Goal: Task Accomplishment & Management: Manage account settings

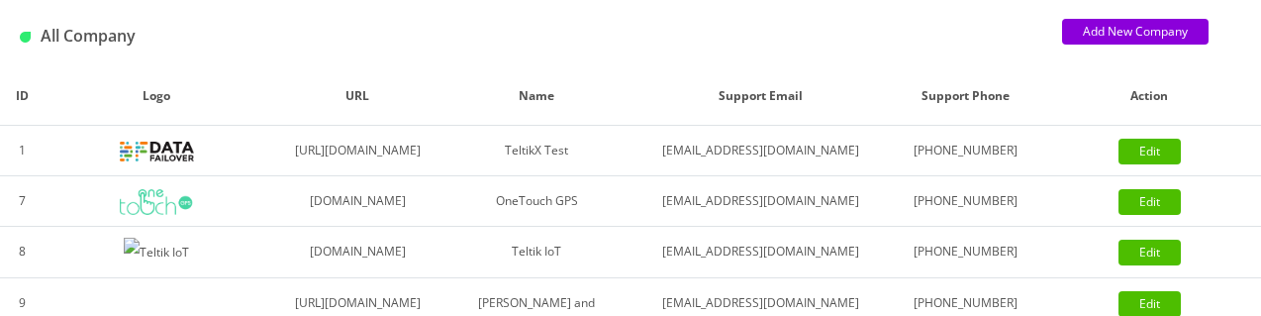
scroll to position [156, 0]
click at [1155, 164] on link "Edit" at bounding box center [1149, 152] width 62 height 26
click at [619, 165] on td "TeltikX Test" at bounding box center [536, 151] width 179 height 50
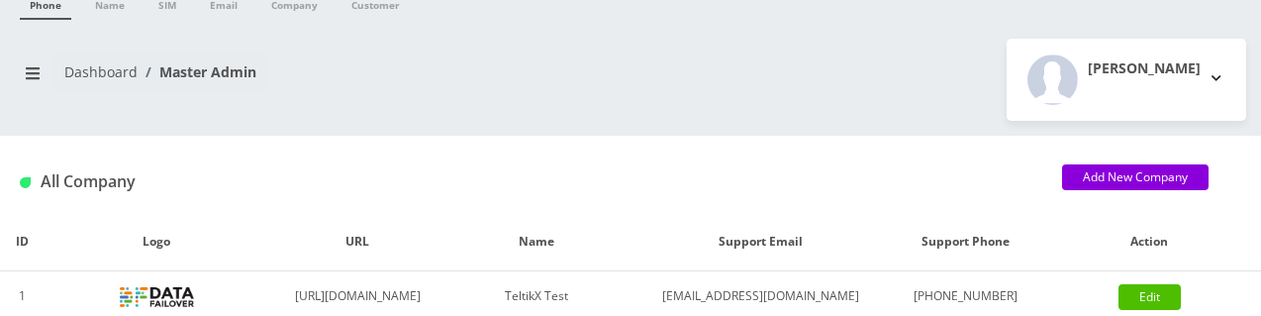
scroll to position [73, 0]
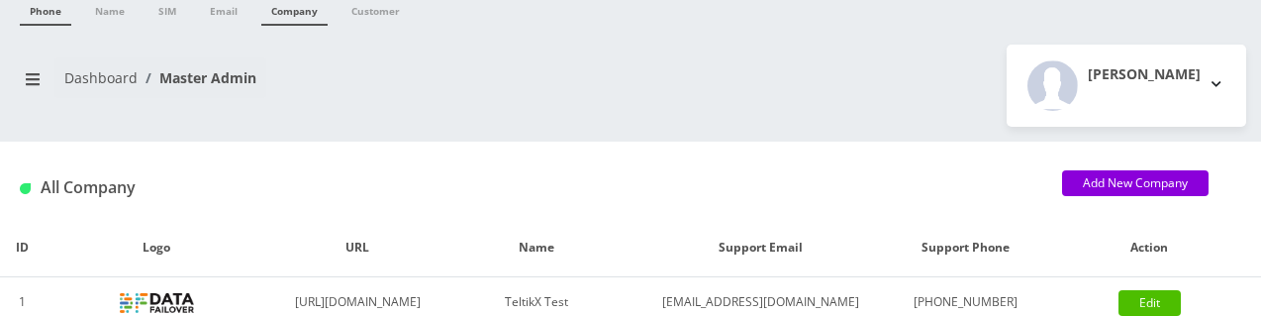
click at [283, 12] on link "Company" at bounding box center [294, 10] width 66 height 32
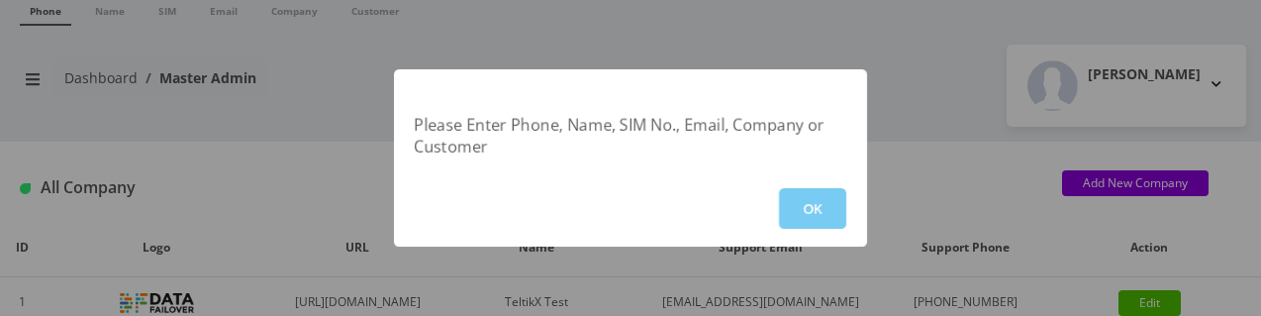
click at [796, 211] on button "OK" at bounding box center [812, 208] width 67 height 41
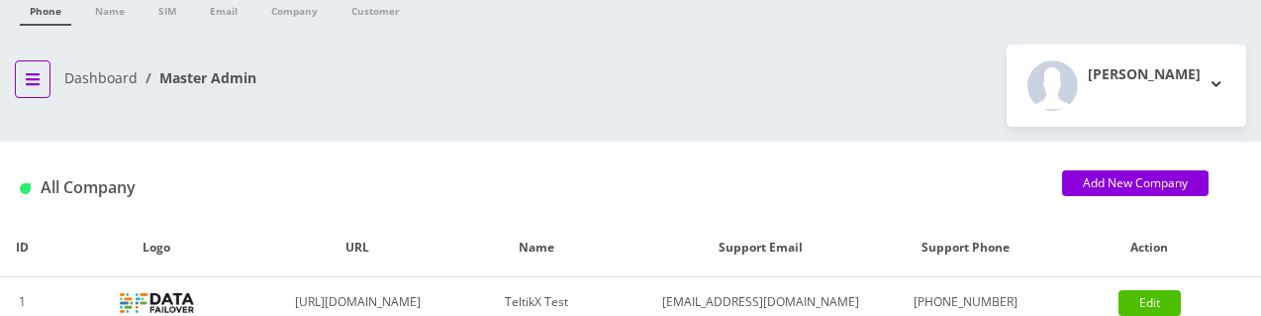
click at [37, 80] on icon "breadcrumb" at bounding box center [33, 79] width 14 height 16
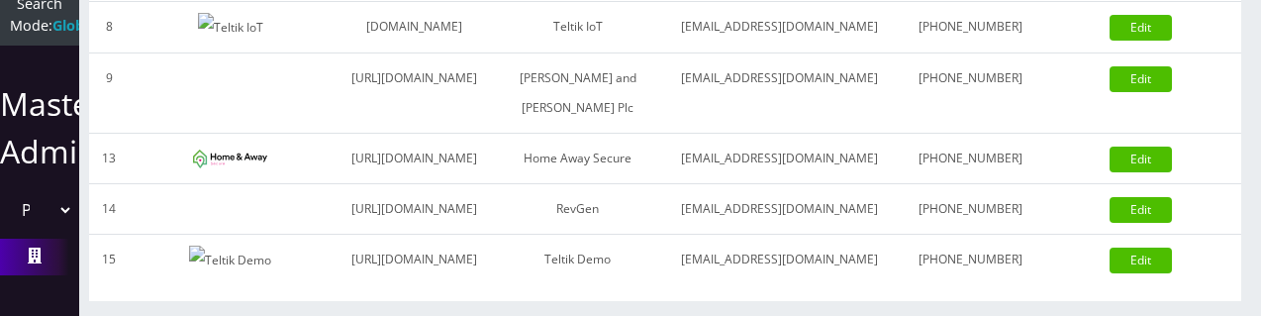
scroll to position [659, 0]
click at [56, 193] on select "Please select a Company TeltikX Test OneTouch GPS Teltik IoT Hale and Serrano P…" at bounding box center [39, 210] width 67 height 38
select select "1"
click at [6, 191] on select "Please select a Company TeltikX Test OneTouch GPS Teltik IoT Hale and Serrano P…" at bounding box center [39, 210] width 67 height 38
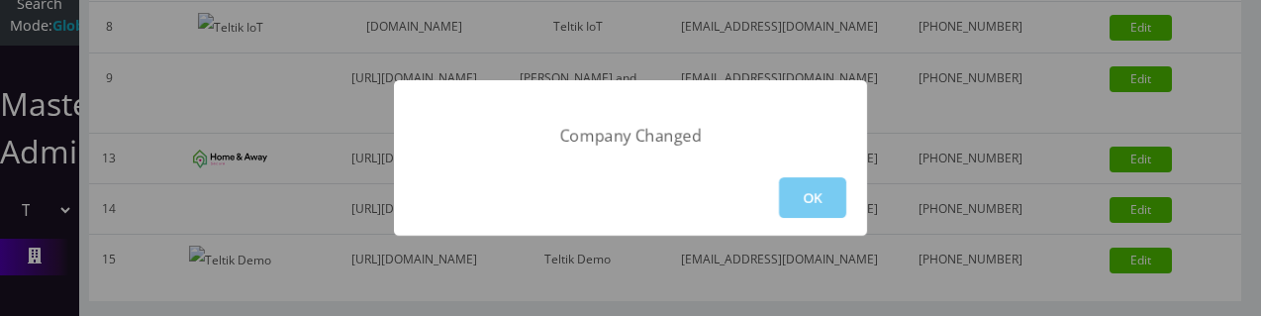
click at [807, 197] on button "OK" at bounding box center [812, 197] width 67 height 41
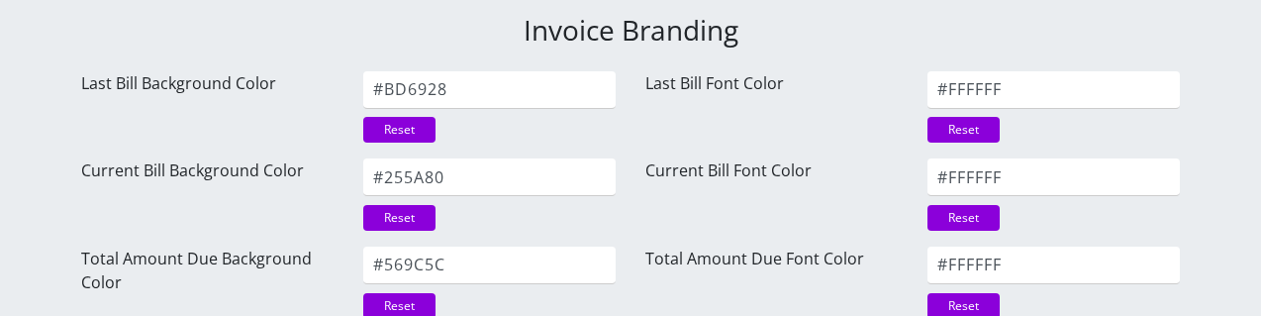
scroll to position [3197, 0]
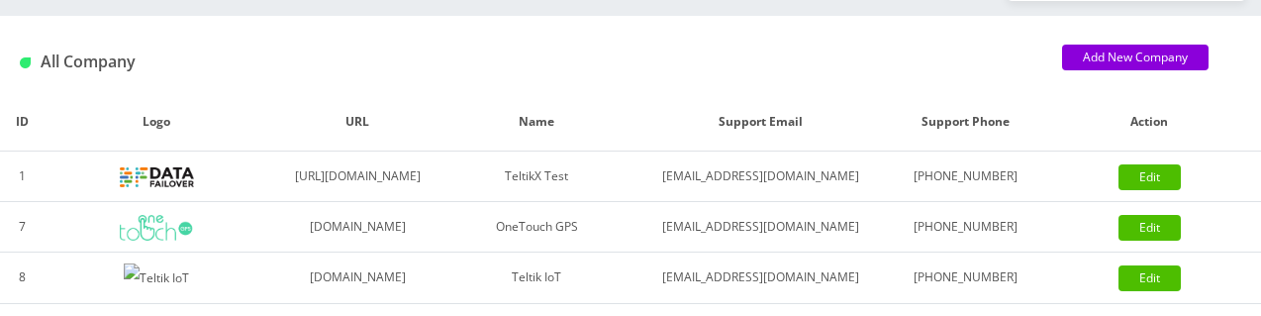
scroll to position [202, 0]
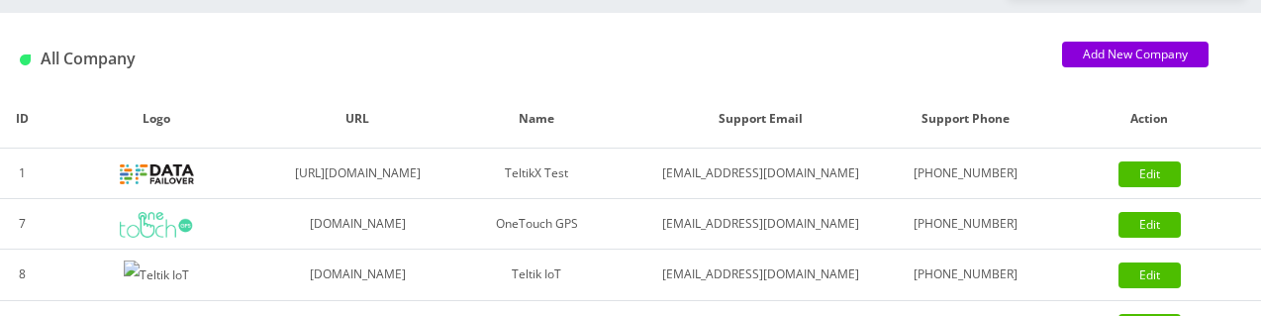
drag, startPoint x: 20, startPoint y: 12, endPoint x: 168, endPoint y: 73, distance: 160.6
click at [168, 73] on div "All Company" at bounding box center [526, 59] width 1042 height 33
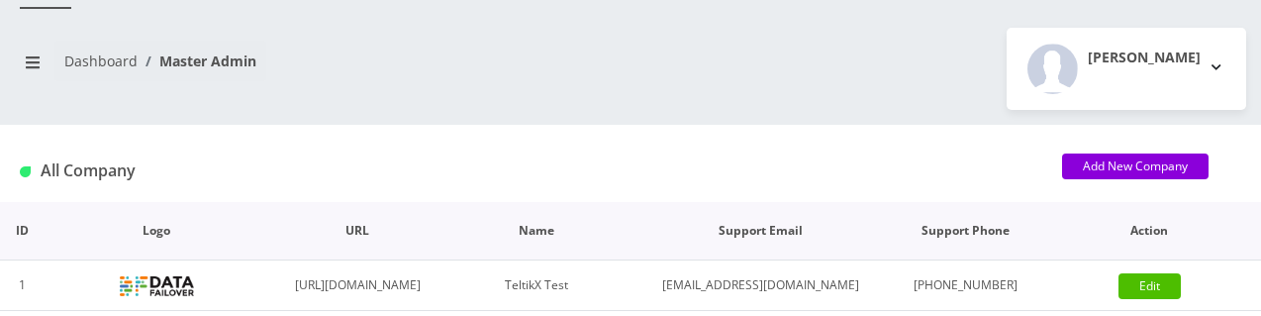
scroll to position [88, 0]
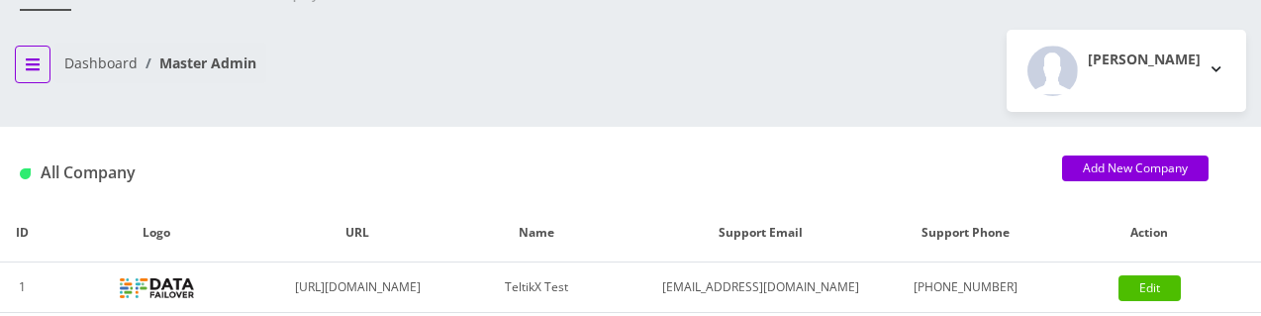
click at [27, 67] on icon "breadcrumb" at bounding box center [33, 64] width 14 height 12
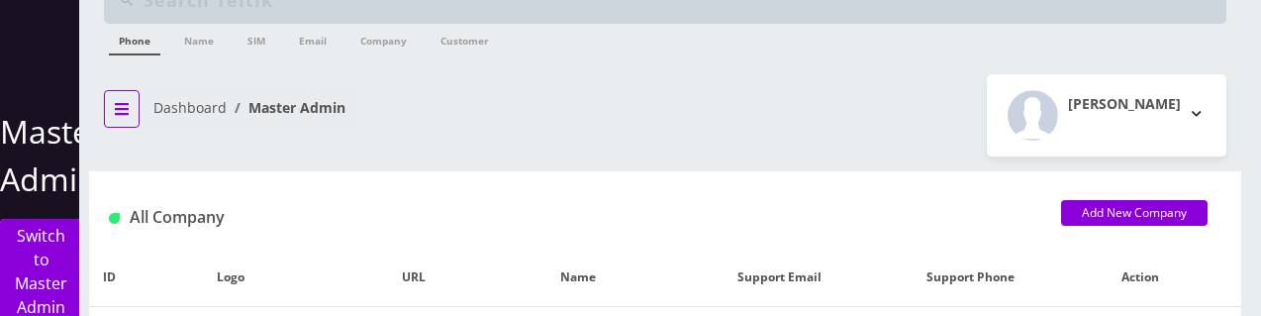
scroll to position [61, 0]
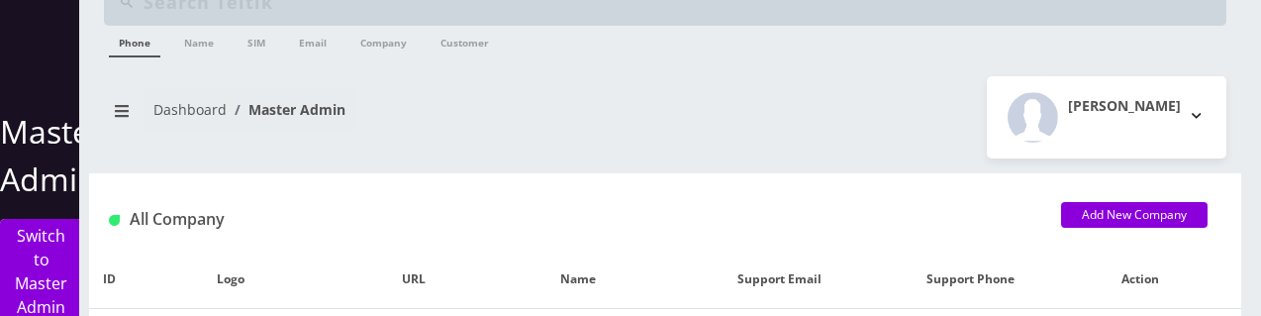
click at [203, 146] on div "Dashboard Master Admin Moshe Gorin Logout" at bounding box center [665, 117] width 1152 height 82
click at [115, 116] on icon "breadcrumb" at bounding box center [122, 111] width 14 height 16
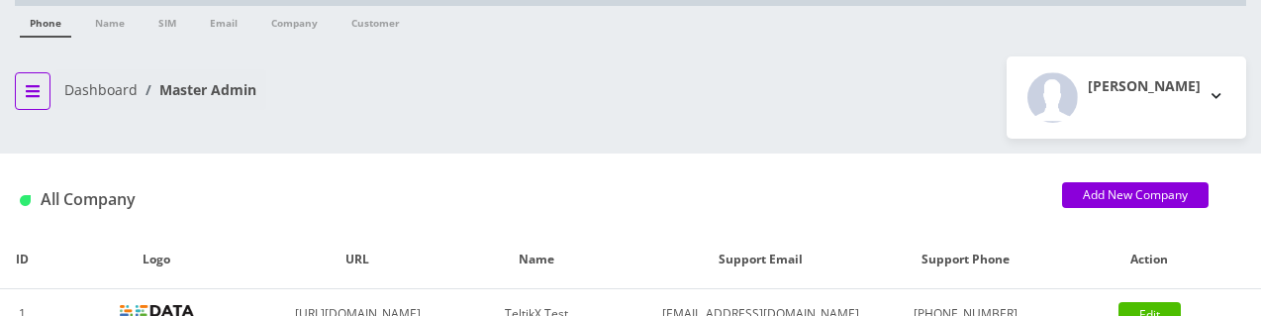
click at [31, 94] on icon "breadcrumb" at bounding box center [33, 91] width 14 height 12
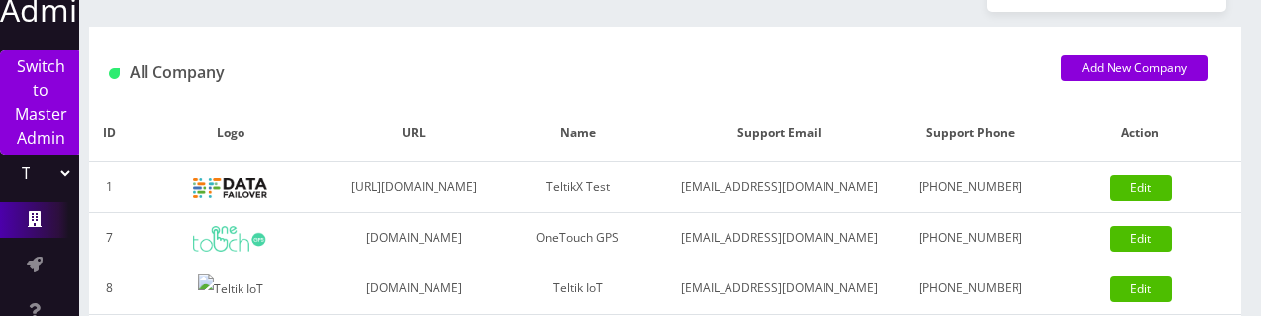
scroll to position [172, 0]
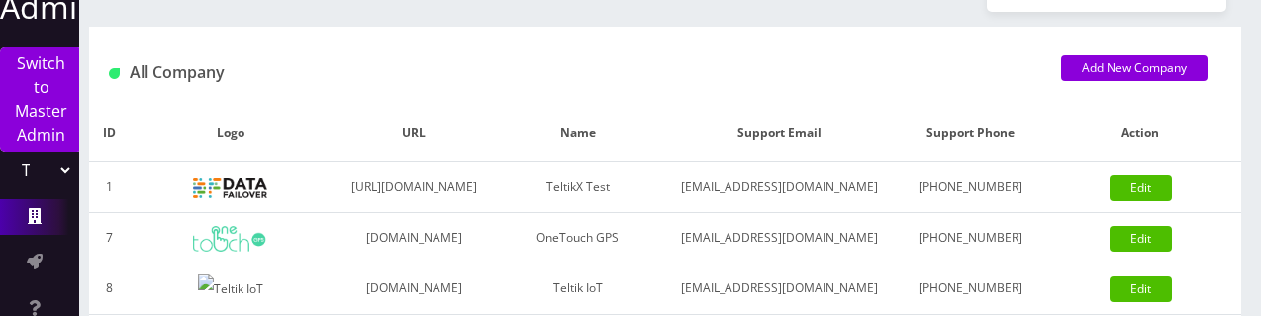
click at [62, 174] on select "TeltikX Test OneTouch GPS Teltik IoT Hale and Serrano Plc Home Away Secure RevG…" at bounding box center [39, 170] width 67 height 38
click at [59, 174] on select "TeltikX Test OneTouch GPS Teltik IoT Hale and Serrano Plc Home Away Secure RevG…" at bounding box center [39, 170] width 67 height 38
click at [452, 204] on td "[URL][DOMAIN_NAME]" at bounding box center [414, 187] width 165 height 50
click at [241, 198] on img at bounding box center [230, 188] width 74 height 20
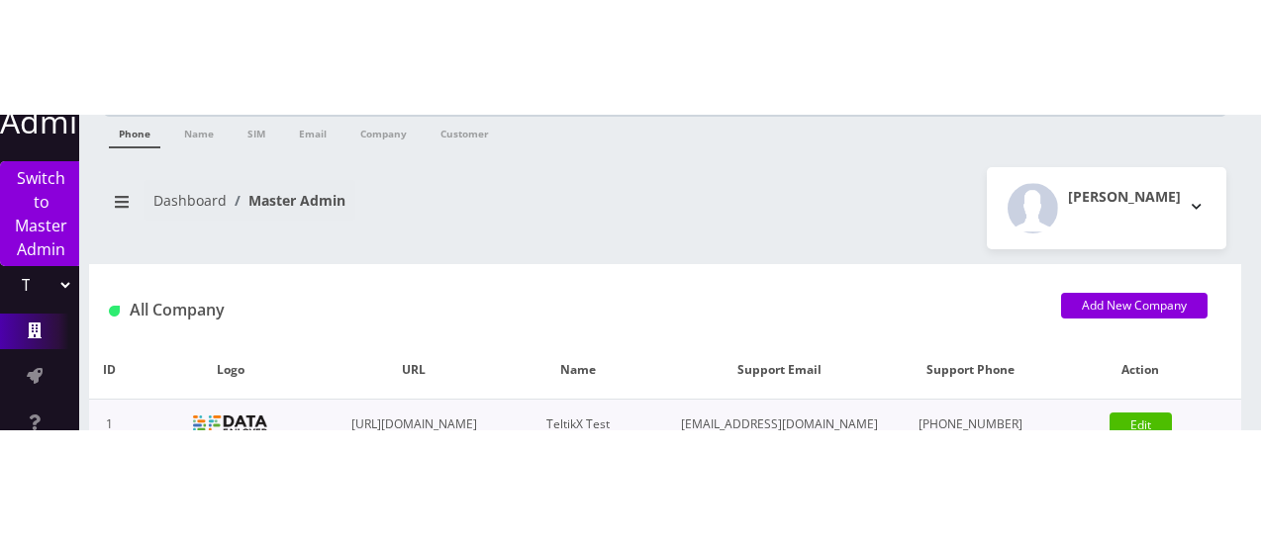
scroll to position [81, 0]
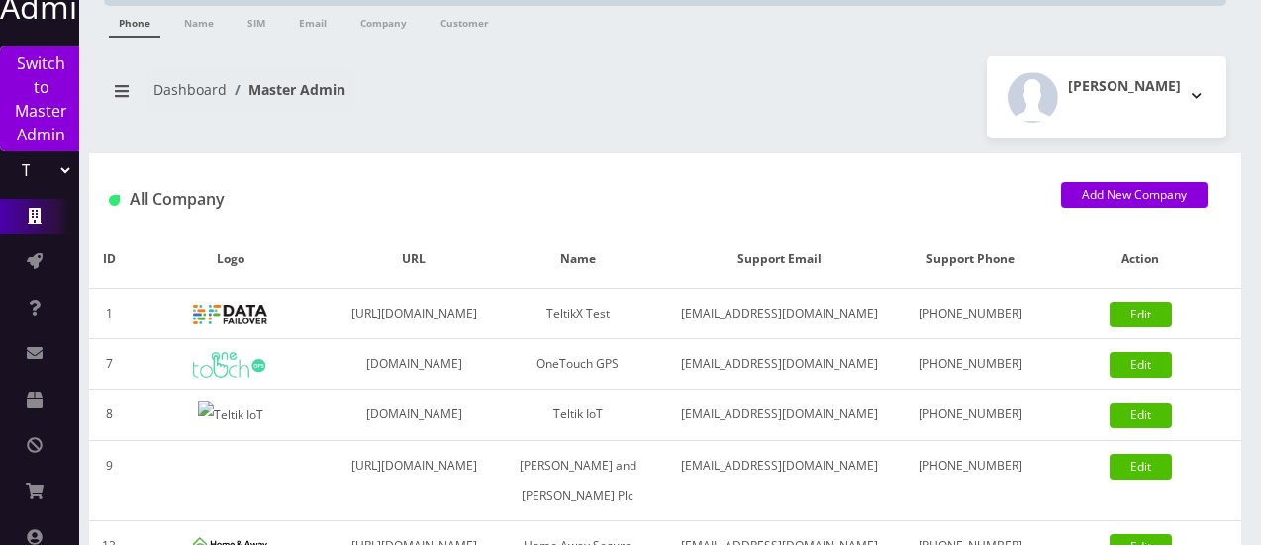
click at [283, 142] on div "Phone Name SIM Email Company Customer Dashboard Master Admin Moshe Gorin" at bounding box center [664, 311] width 1191 height 785
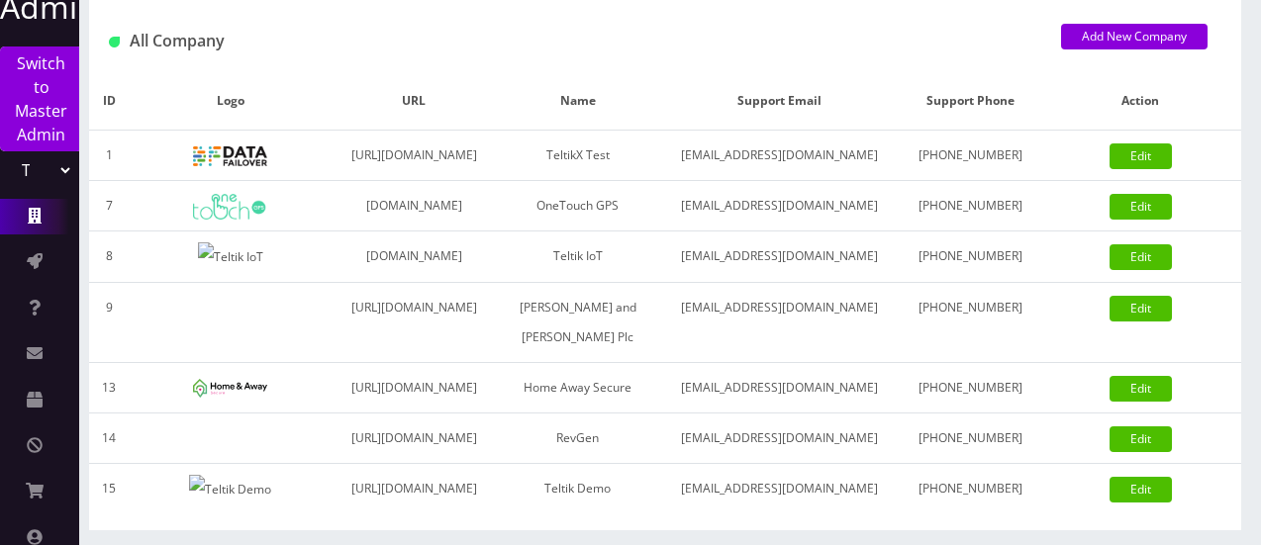
scroll to position [356, 0]
click at [62, 169] on select "TeltikX Test OneTouch GPS Teltik IoT Hale and Serrano Plc Home Away Secure RevG…" at bounding box center [39, 170] width 67 height 38
click at [6, 151] on select "TeltikX Test OneTouch GPS Teltik IoT Hale and Serrano Plc Home Away Secure RevG…" at bounding box center [39, 170] width 67 height 38
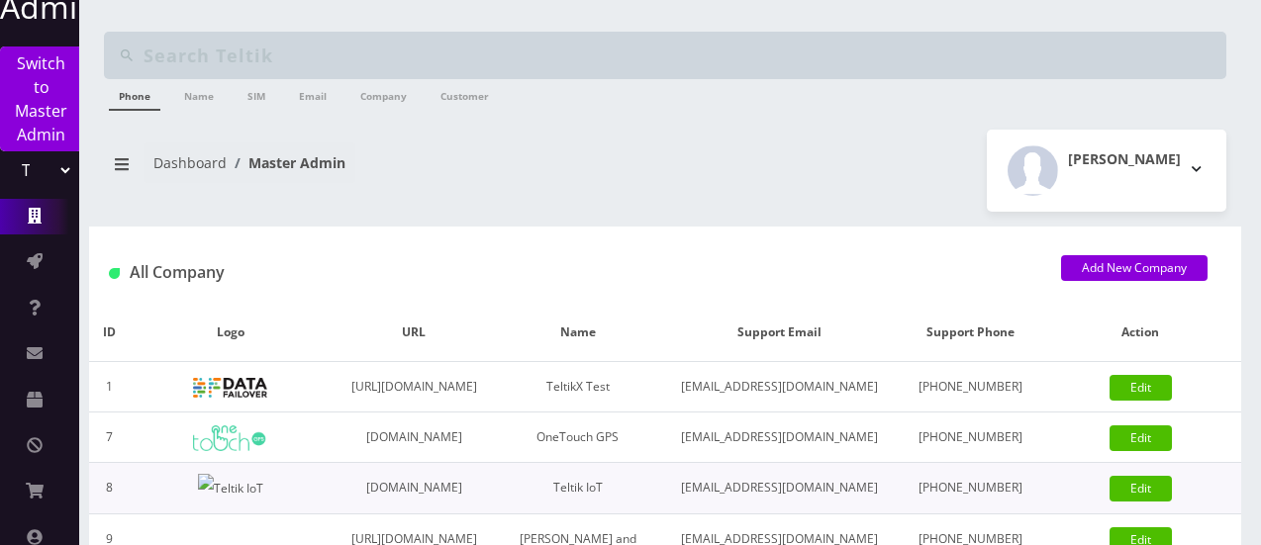
scroll to position [0, 0]
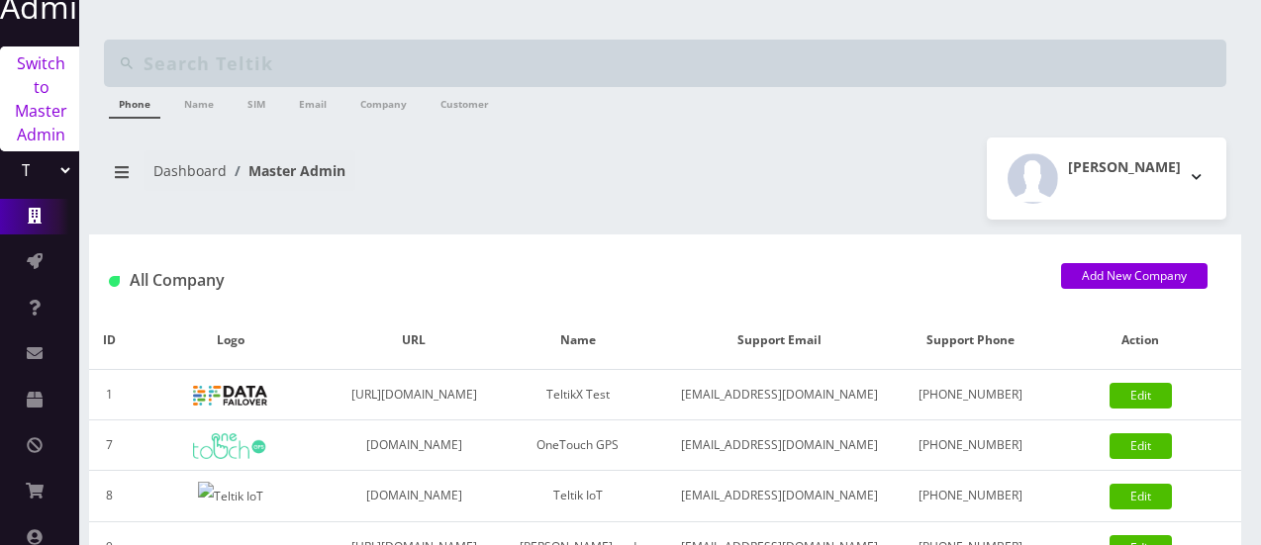
click at [65, 116] on link "Switch to Master Admin" at bounding box center [41, 99] width 82 height 105
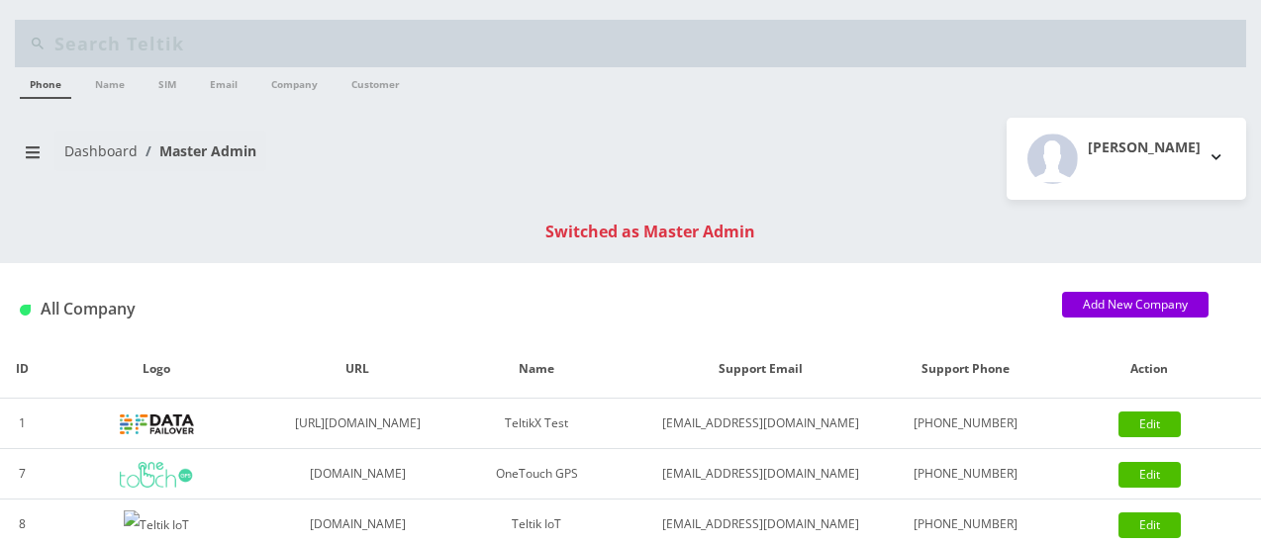
click at [679, 153] on div "R Gulraiz Logout" at bounding box center [945, 159] width 630 height 82
click at [32, 152] on icon "breadcrumb" at bounding box center [33, 152] width 14 height 16
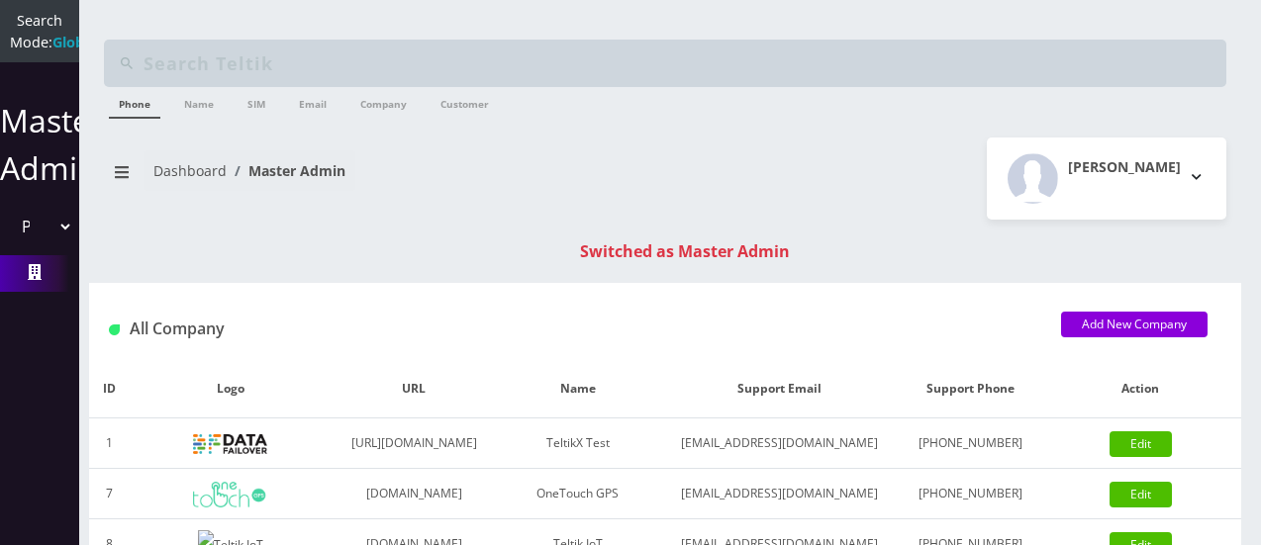
click at [60, 245] on select "Please select a Company TeltikX Test OneTouch GPS Teltik IoT [PERSON_NAME] and …" at bounding box center [39, 227] width 67 height 38
select select "1"
click at [6, 229] on select "Please select a Company TeltikX Test OneTouch GPS Teltik IoT [PERSON_NAME] and …" at bounding box center [39, 227] width 67 height 38
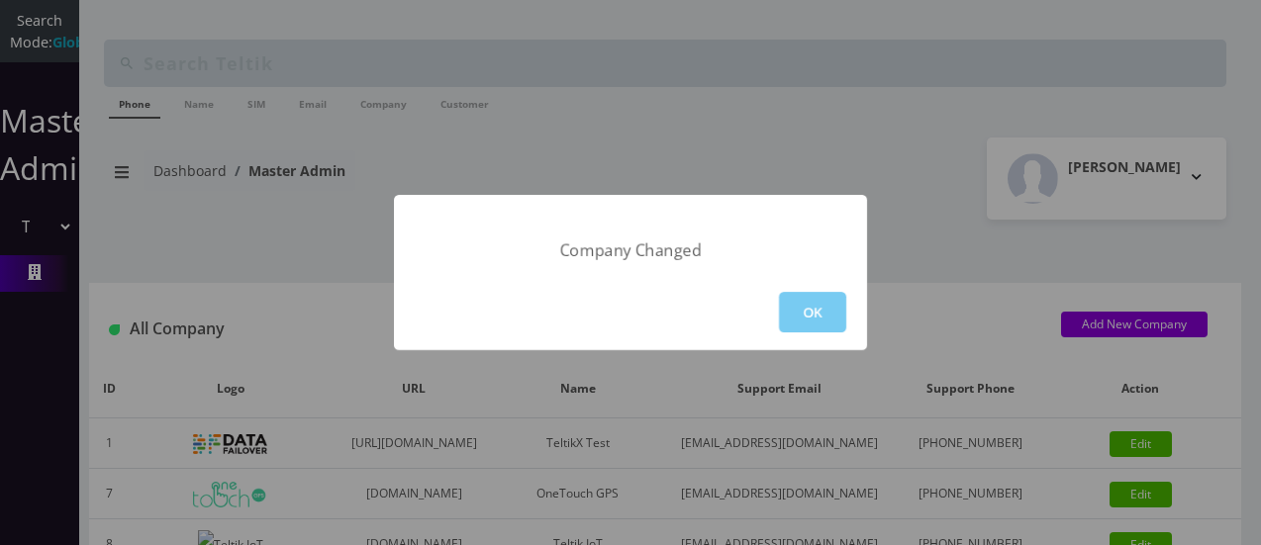
click at [804, 310] on button "OK" at bounding box center [812, 312] width 67 height 41
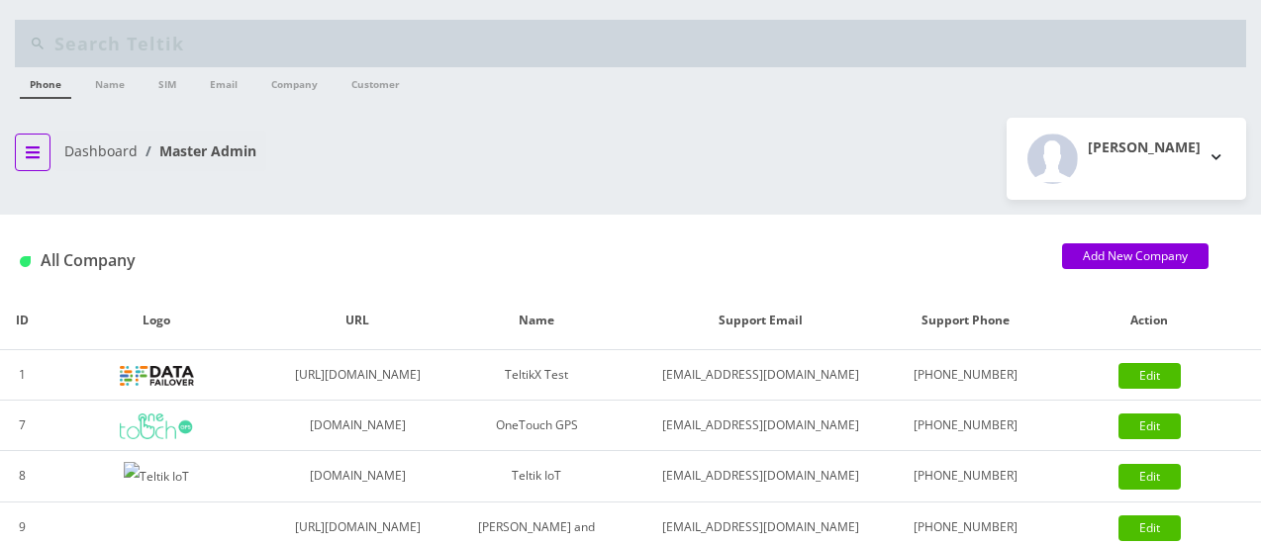
click at [35, 142] on button "breadcrumb" at bounding box center [33, 153] width 36 height 38
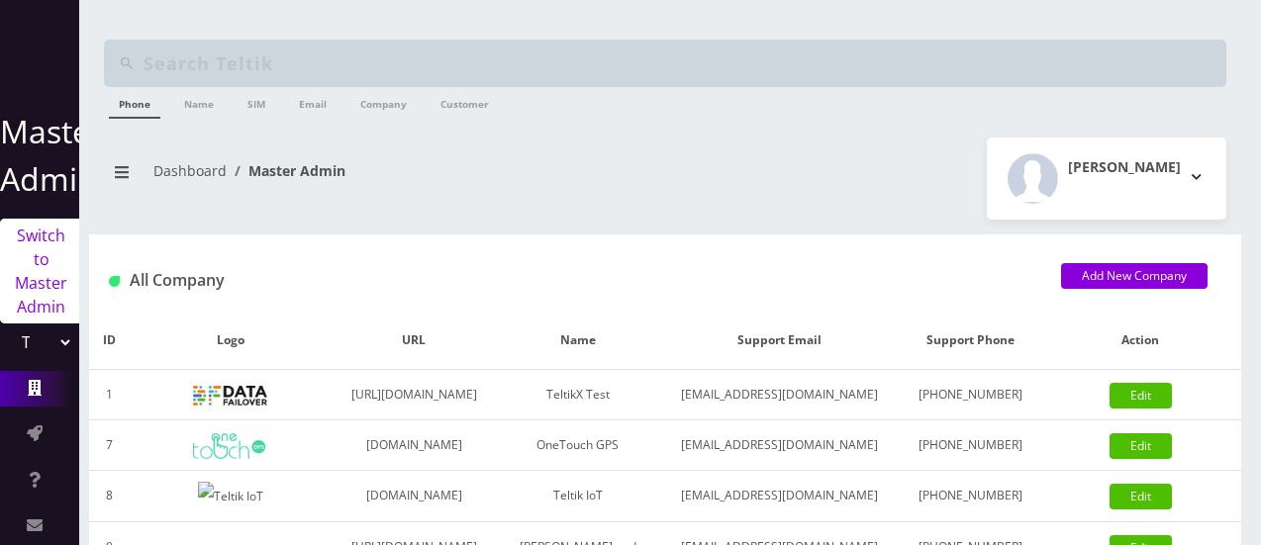
click at [42, 274] on link "Switch to Master Admin" at bounding box center [41, 271] width 82 height 105
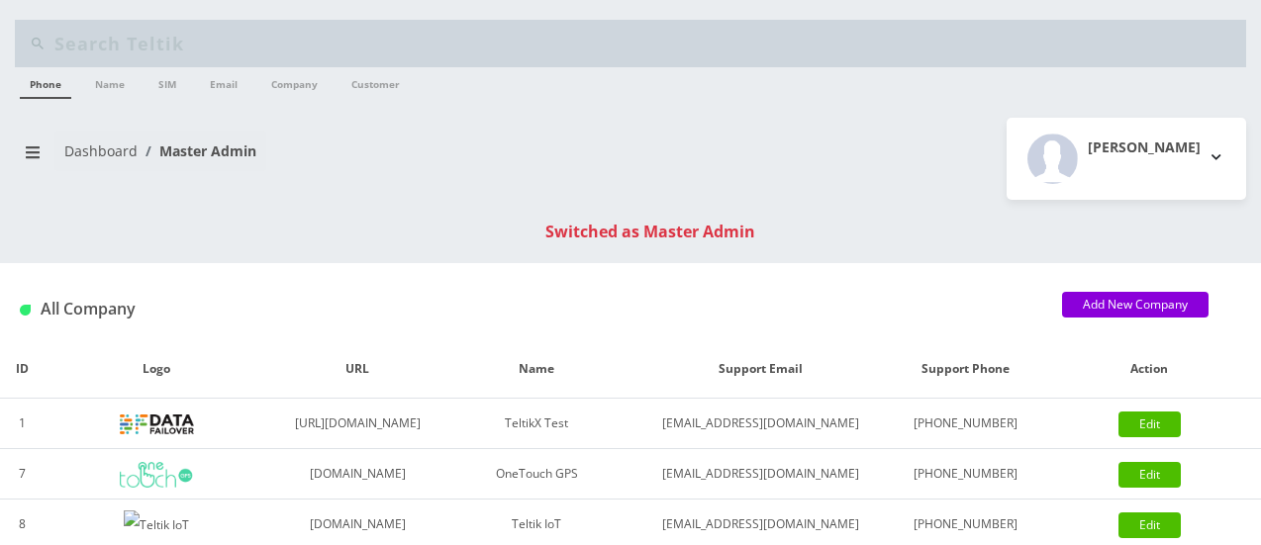
click at [519, 71] on ul "Phone Name SIM Email Company Customer" at bounding box center [630, 84] width 1231 height 35
click at [496, 139] on nav "Dashboard Master Admin" at bounding box center [315, 159] width 601 height 56
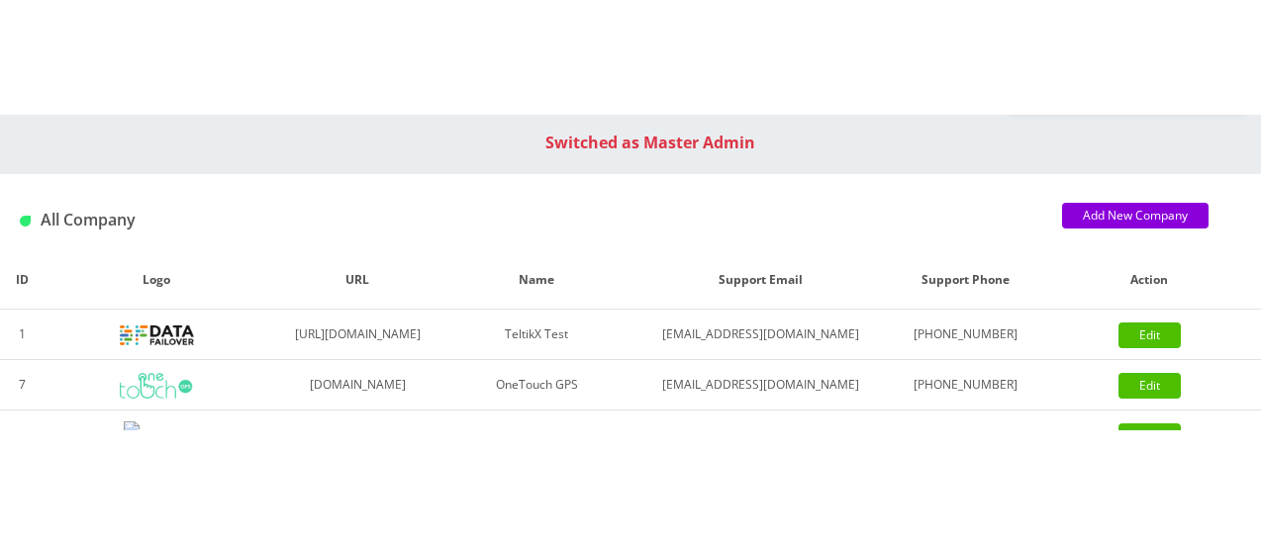
scroll to position [206, 0]
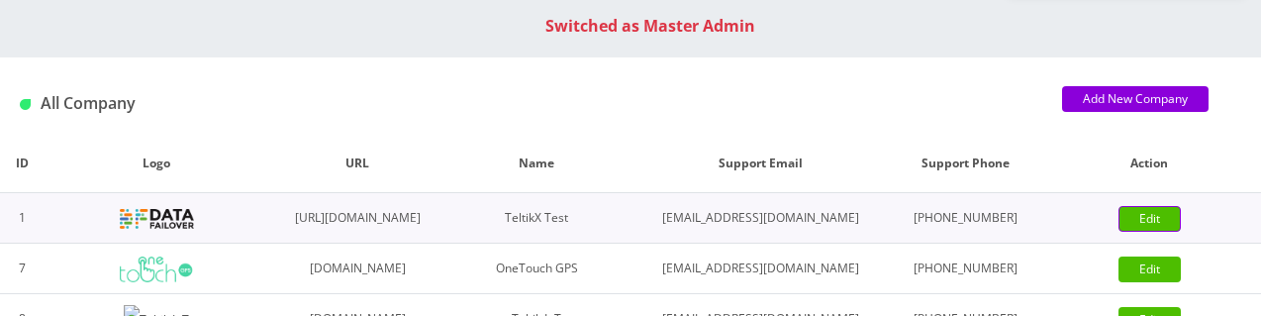
click at [1159, 232] on link "Edit" at bounding box center [1149, 219] width 62 height 26
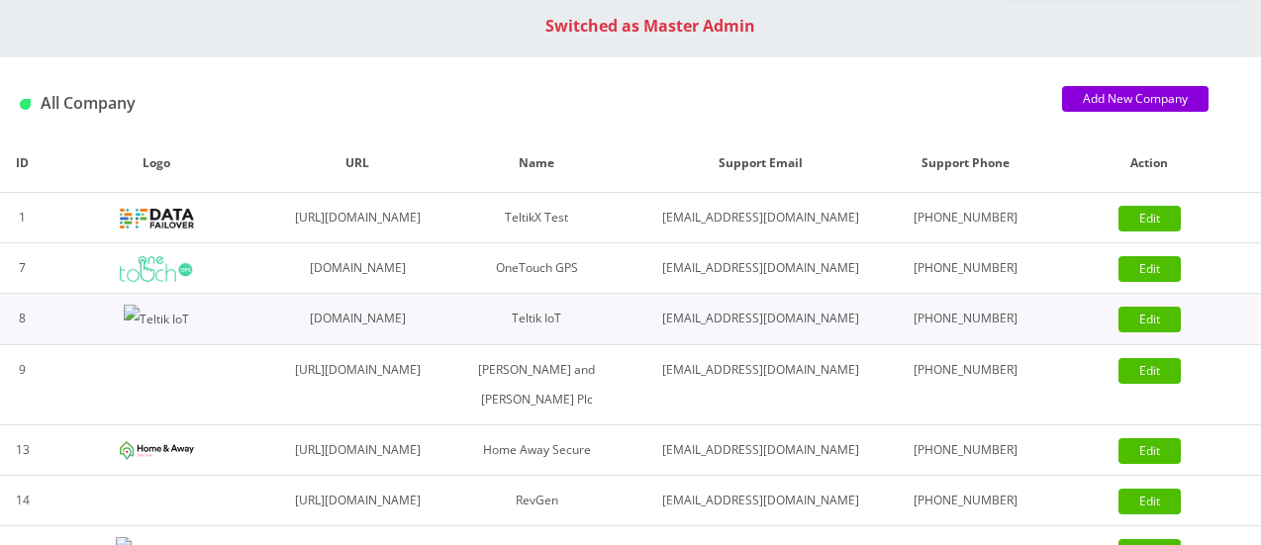
scroll to position [0, 0]
click at [779, 118] on div "All Company" at bounding box center [526, 103] width 1042 height 33
drag, startPoint x: 32, startPoint y: 0, endPoint x: 208, endPoint y: 124, distance: 215.2
click at [208, 124] on div "All Company Add New Company" at bounding box center [630, 95] width 1261 height 77
click at [158, 228] on img at bounding box center [157, 219] width 74 height 20
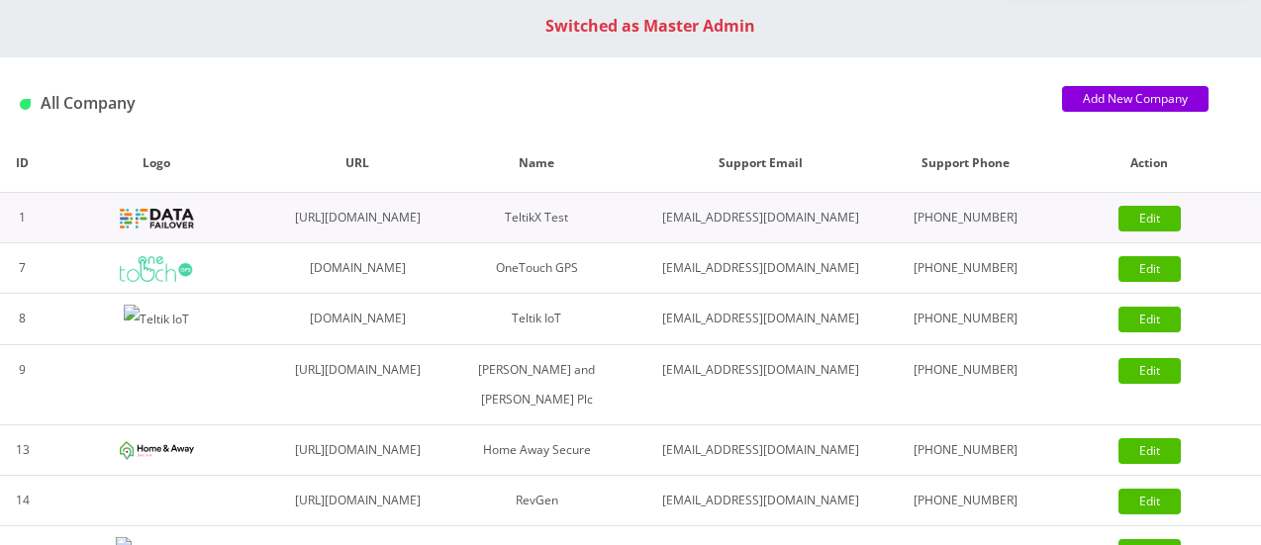
click at [158, 228] on img at bounding box center [157, 219] width 74 height 20
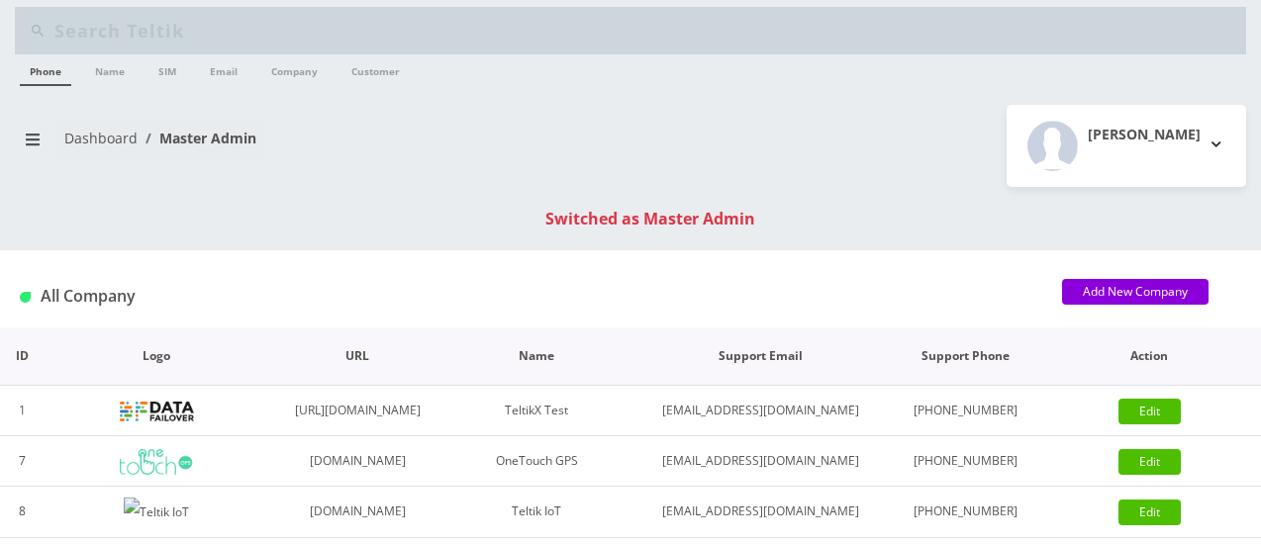
scroll to position [12, 0]
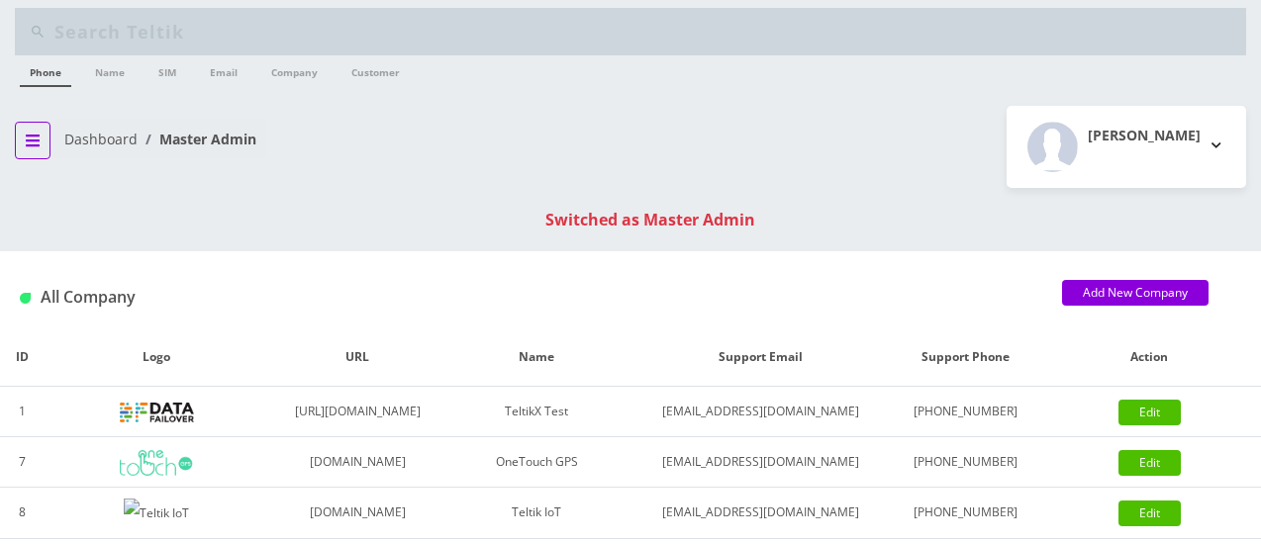
click at [39, 143] on icon "breadcrumb" at bounding box center [33, 141] width 14 height 16
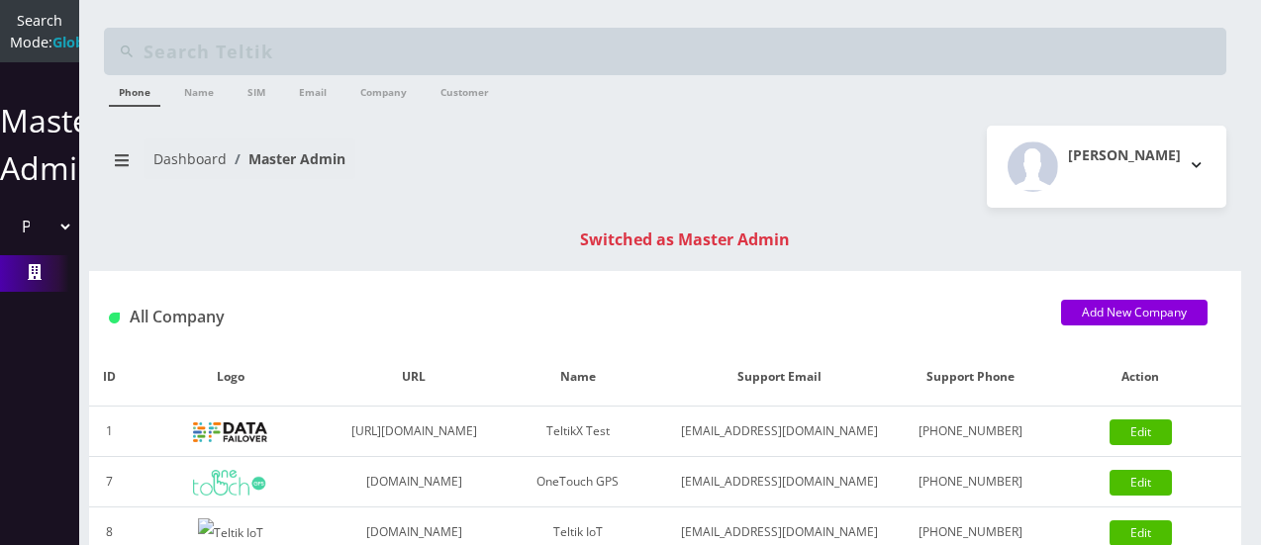
click at [55, 245] on select "Please select a Company TeltikX Test OneTouch GPS Teltik IoT Hale and Serrano P…" at bounding box center [39, 227] width 67 height 38
select select "1"
click at [6, 229] on select "Please select a Company TeltikX Test OneTouch GPS Teltik IoT Hale and Serrano P…" at bounding box center [39, 227] width 67 height 38
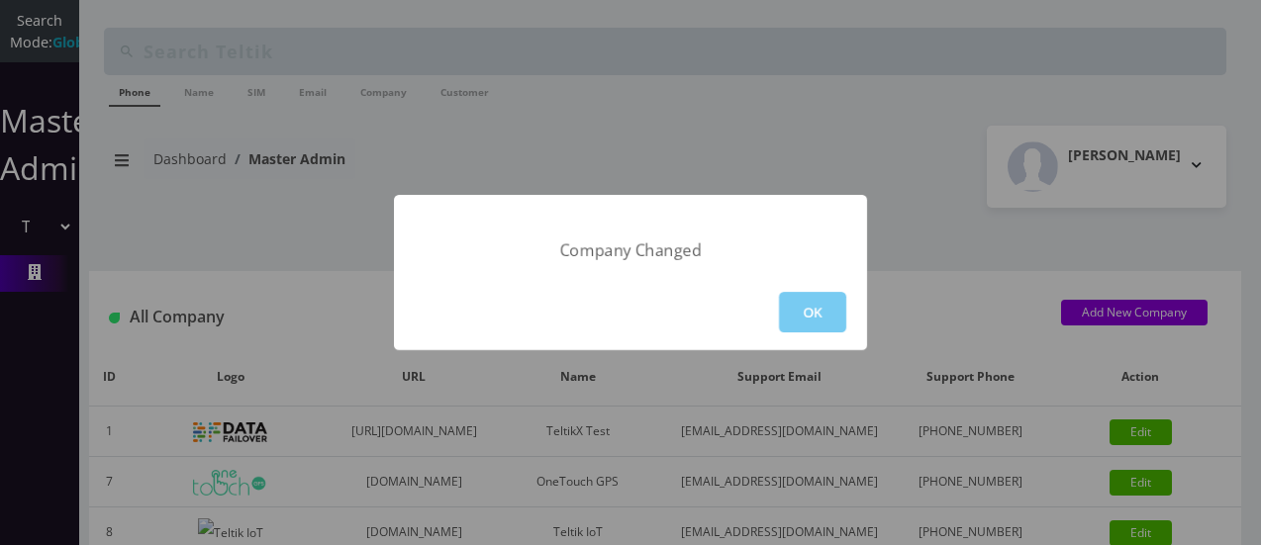
click at [800, 305] on button "OK" at bounding box center [812, 312] width 67 height 41
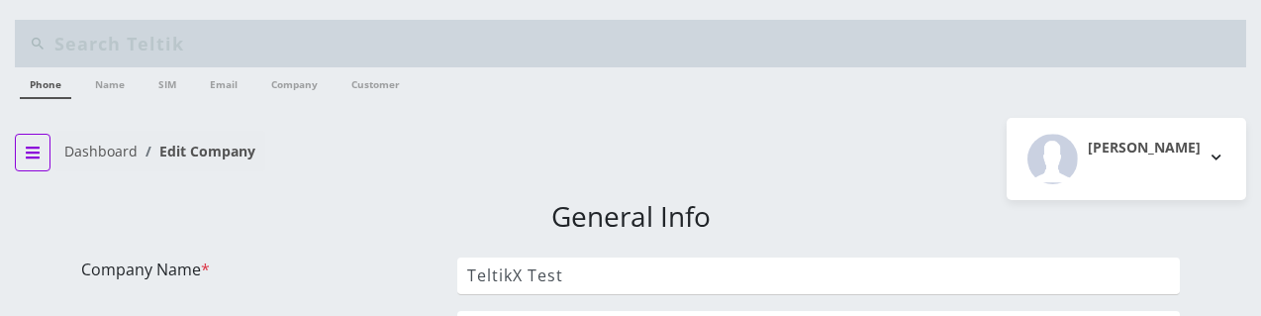
click at [22, 150] on button "breadcrumb" at bounding box center [33, 153] width 36 height 38
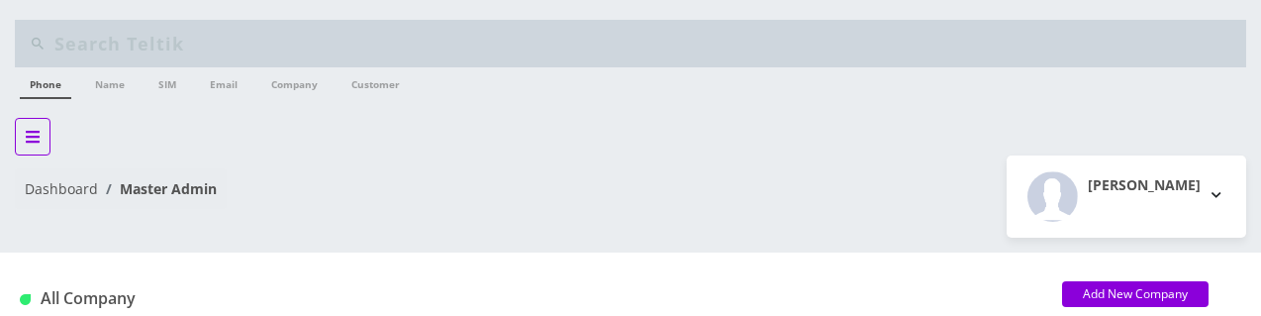
click at [30, 132] on icon "button" at bounding box center [33, 137] width 14 height 12
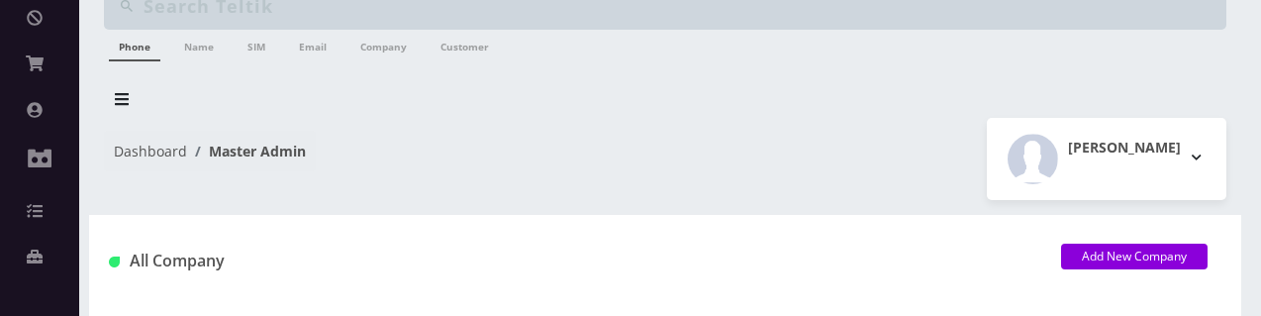
scroll to position [58, 0]
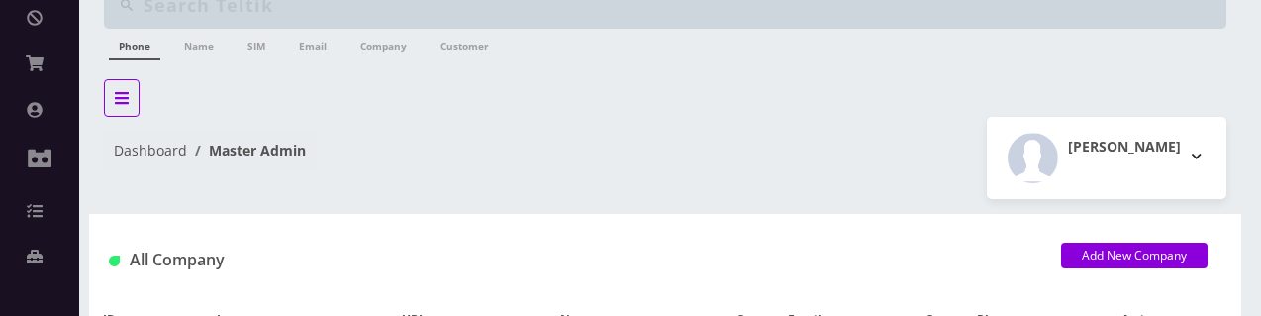
click at [121, 96] on icon "button" at bounding box center [122, 98] width 14 height 16
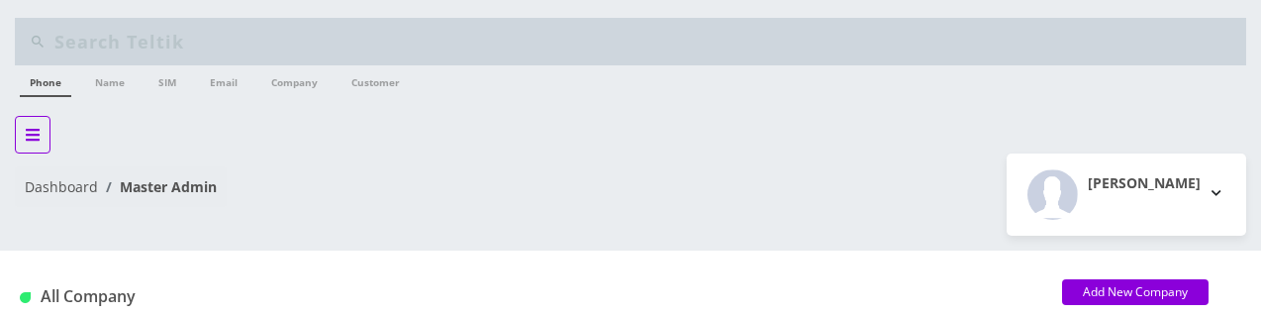
scroll to position [0, 0]
click at [38, 132] on icon "button" at bounding box center [33, 137] width 14 height 12
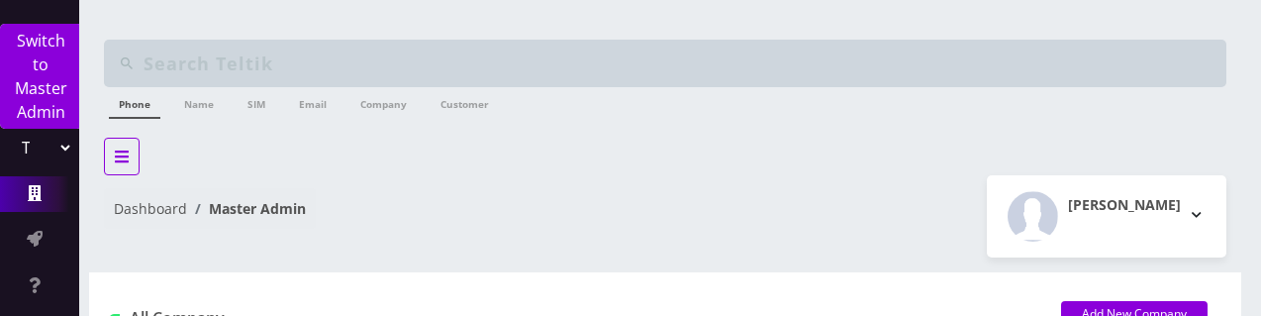
scroll to position [192, 0]
